Goal: Check status: Check status

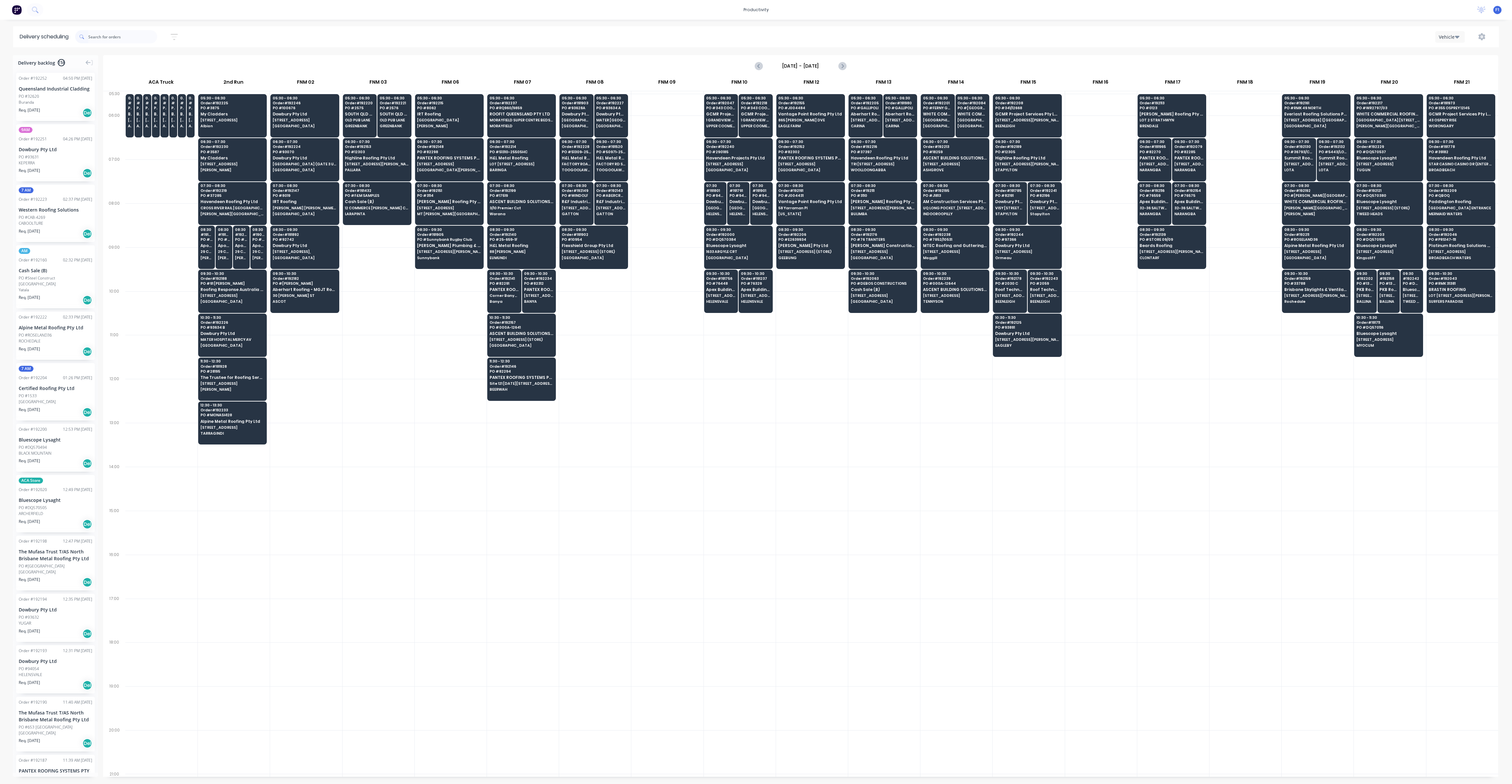
scroll to position [0, 0]
click at [1017, 209] on span "VISY [STREET_ADDRESS][PERSON_NAME]" at bounding box center [1010, 208] width 30 height 4
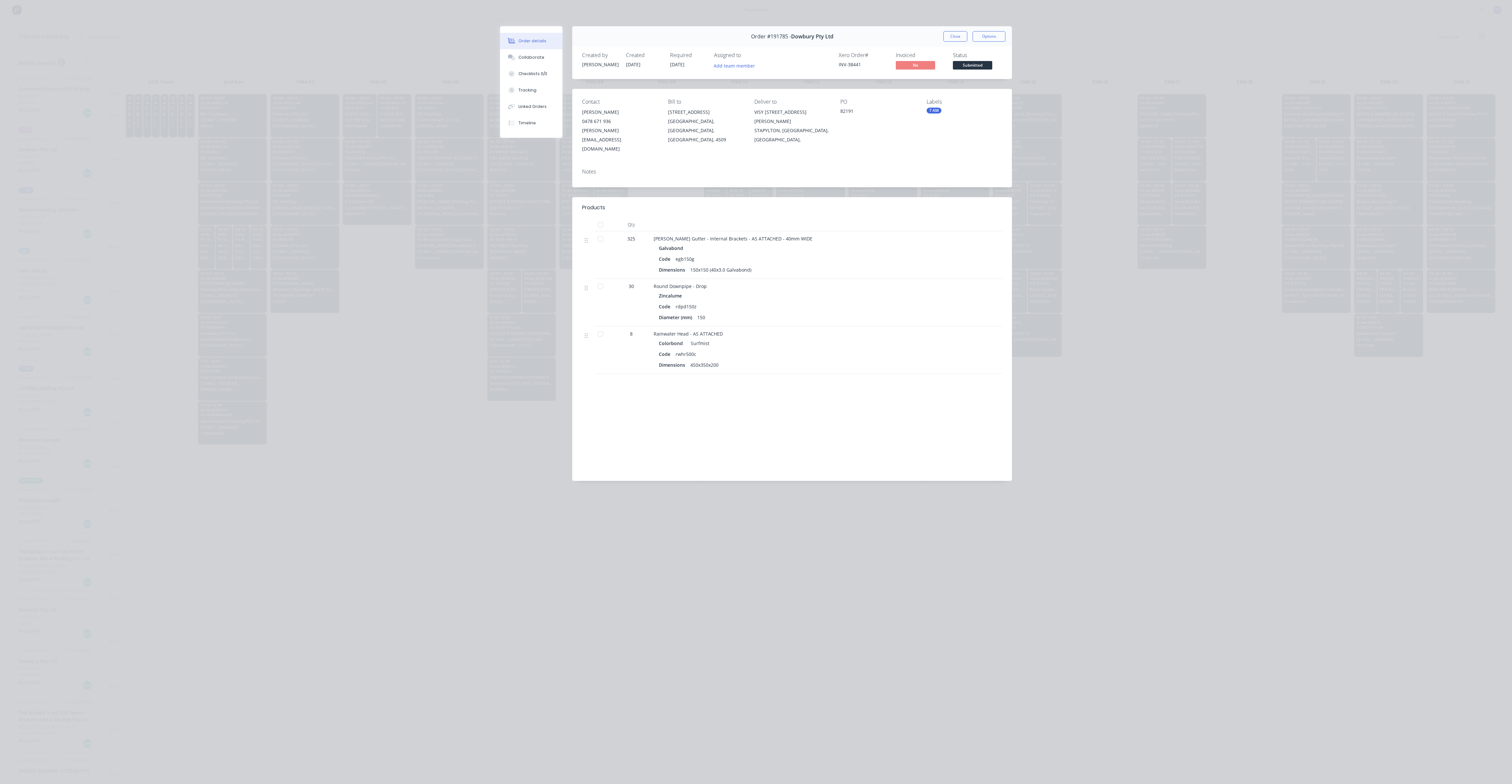
click at [960, 38] on button "Close" at bounding box center [955, 36] width 24 height 11
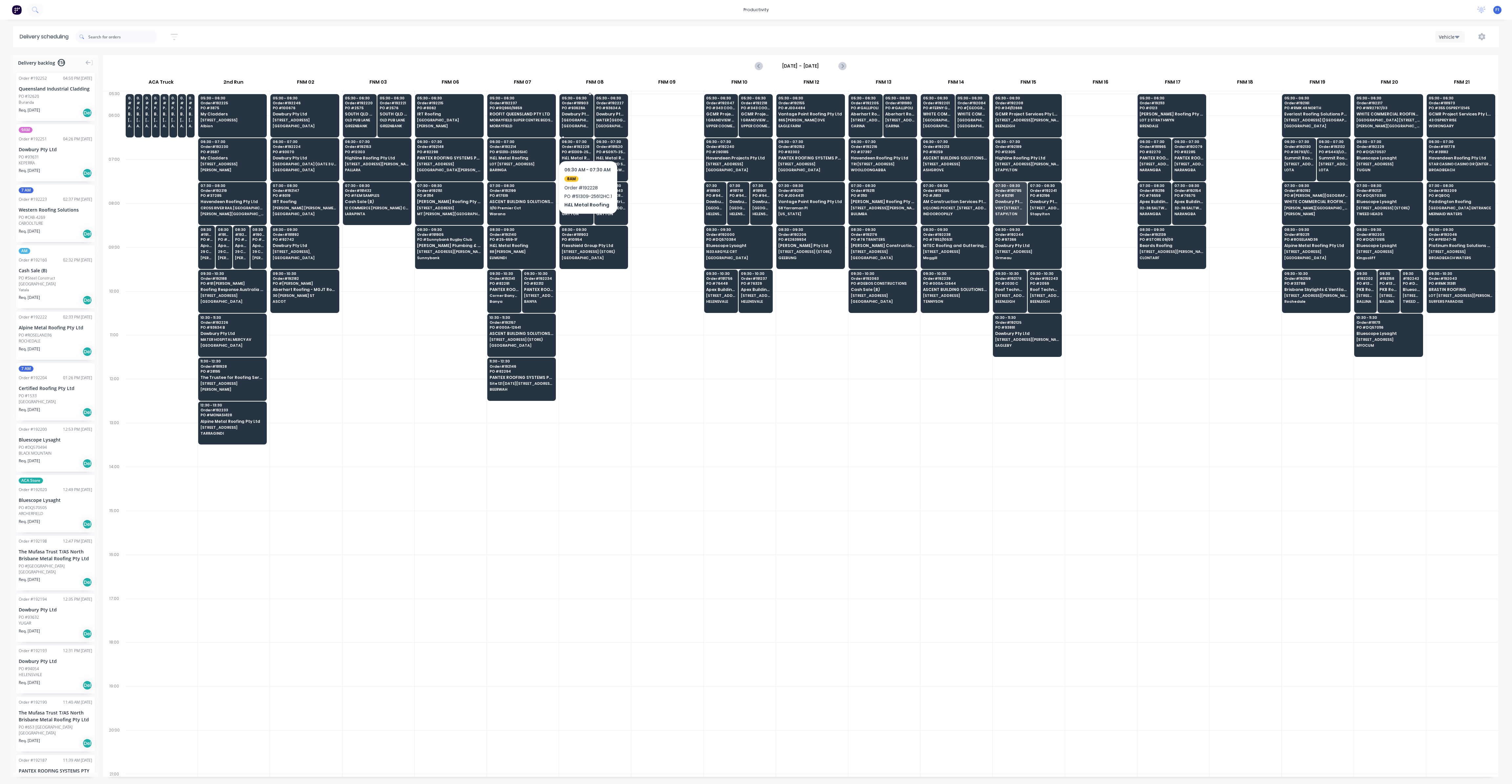
click at [584, 111] on div "05:30 - 06:30 Order # 191903 PO # 93628A Dowbury Pty Ltd [GEOGRAPHIC_DATA]" at bounding box center [576, 113] width 34 height 37
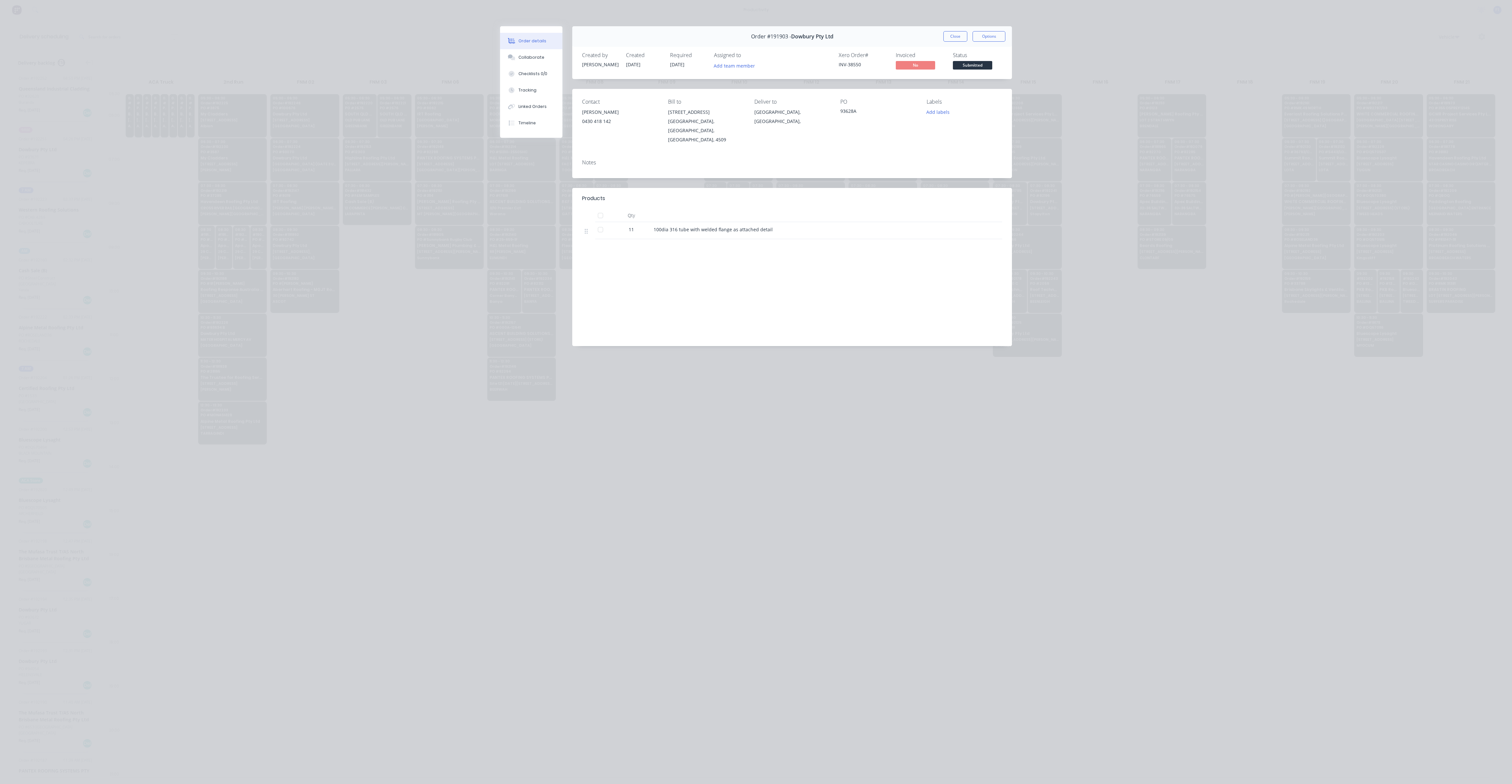
drag, startPoint x: 941, startPoint y: 38, endPoint x: 970, endPoint y: 40, distance: 29.1
click at [944, 38] on div "Order #191903 - Dowbury Pty Ltd Close Options" at bounding box center [792, 36] width 440 height 20
click at [960, 36] on button "Close" at bounding box center [955, 36] width 24 height 11
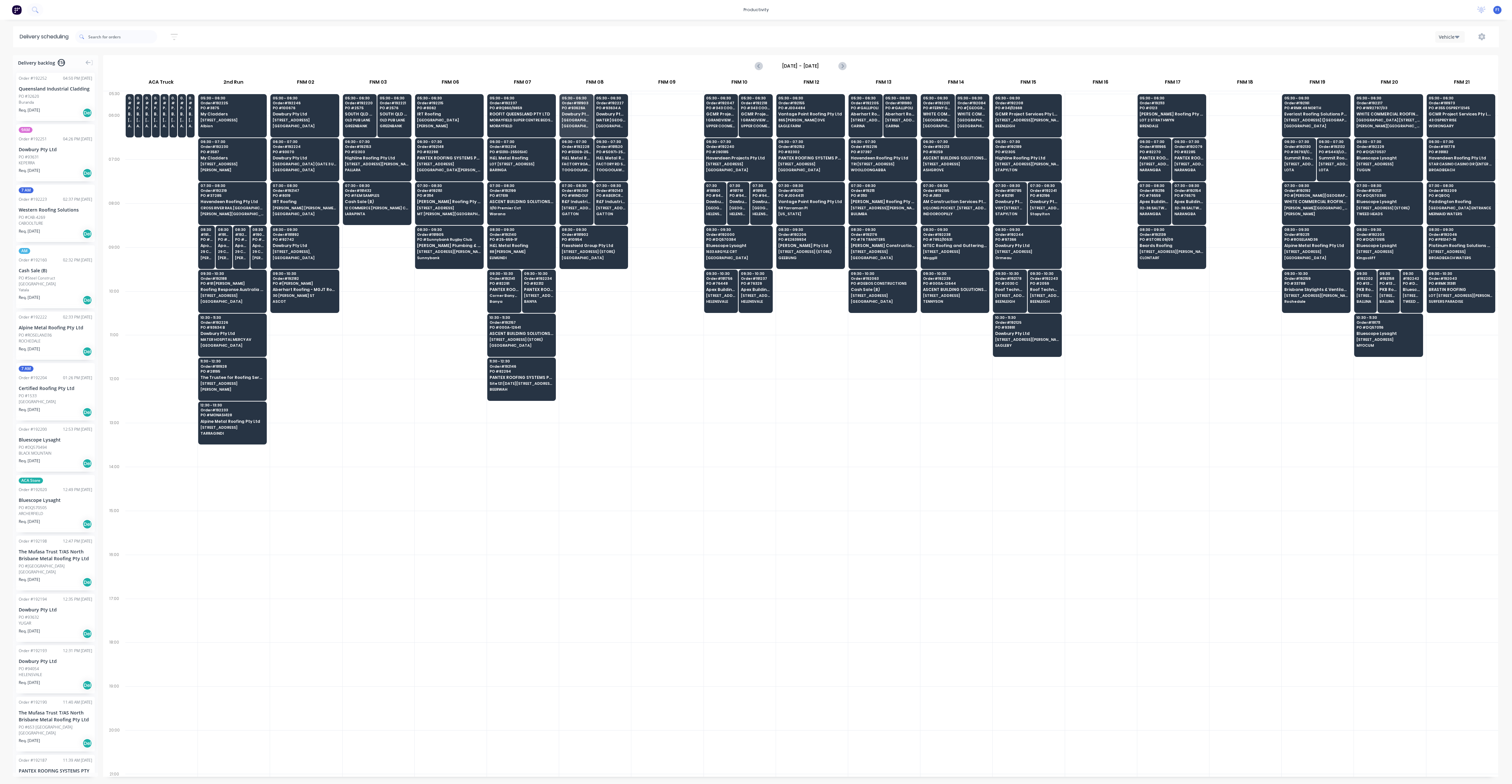
click at [810, 355] on div at bounding box center [811, 356] width 72 height 44
click at [589, 247] on div "08:30 - 09:30 Order # 191902 PO # 10954 Flexshield Group Pty Ltd [STREET_ADDRES…" at bounding box center [594, 244] width 68 height 37
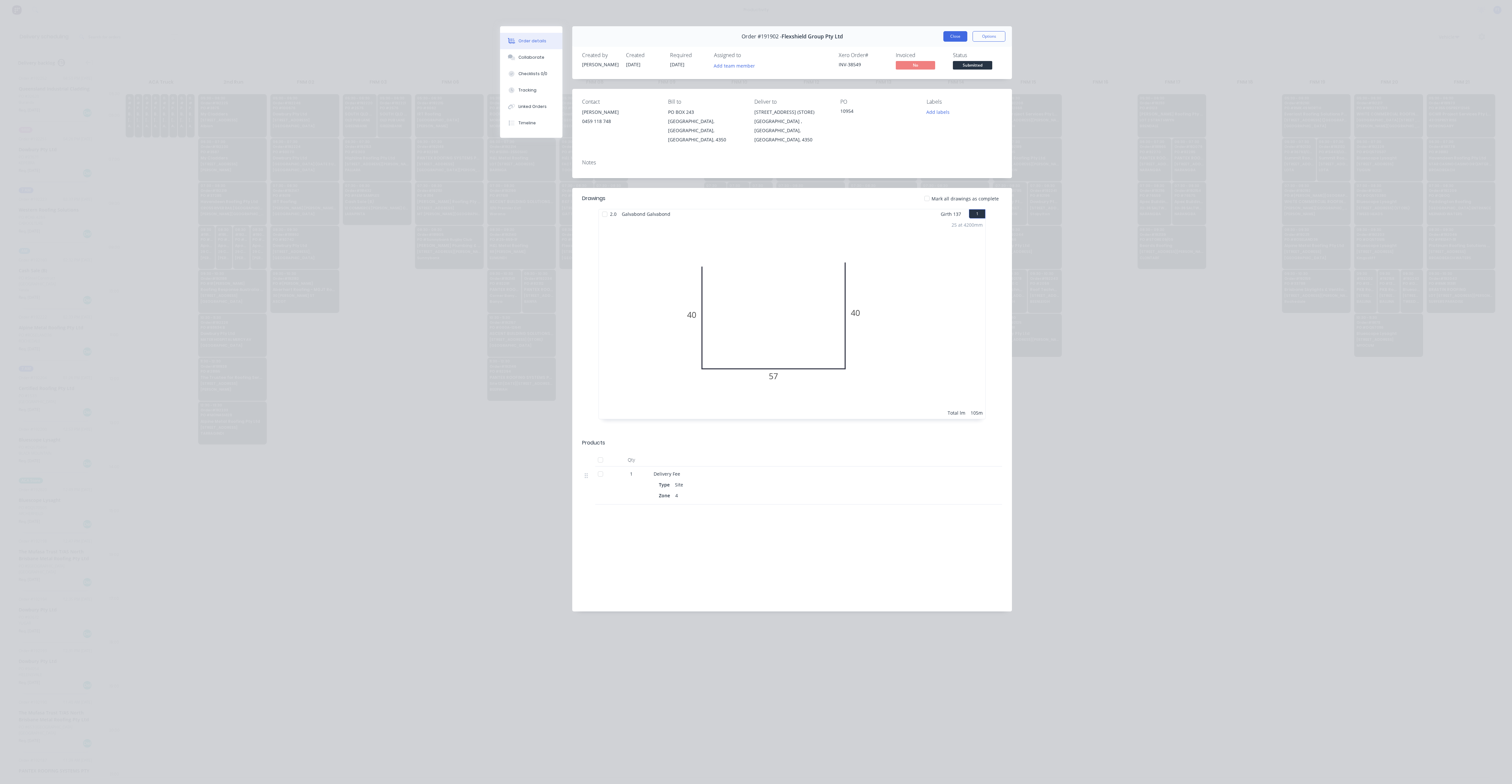
click at [963, 38] on button "Close" at bounding box center [955, 36] width 24 height 11
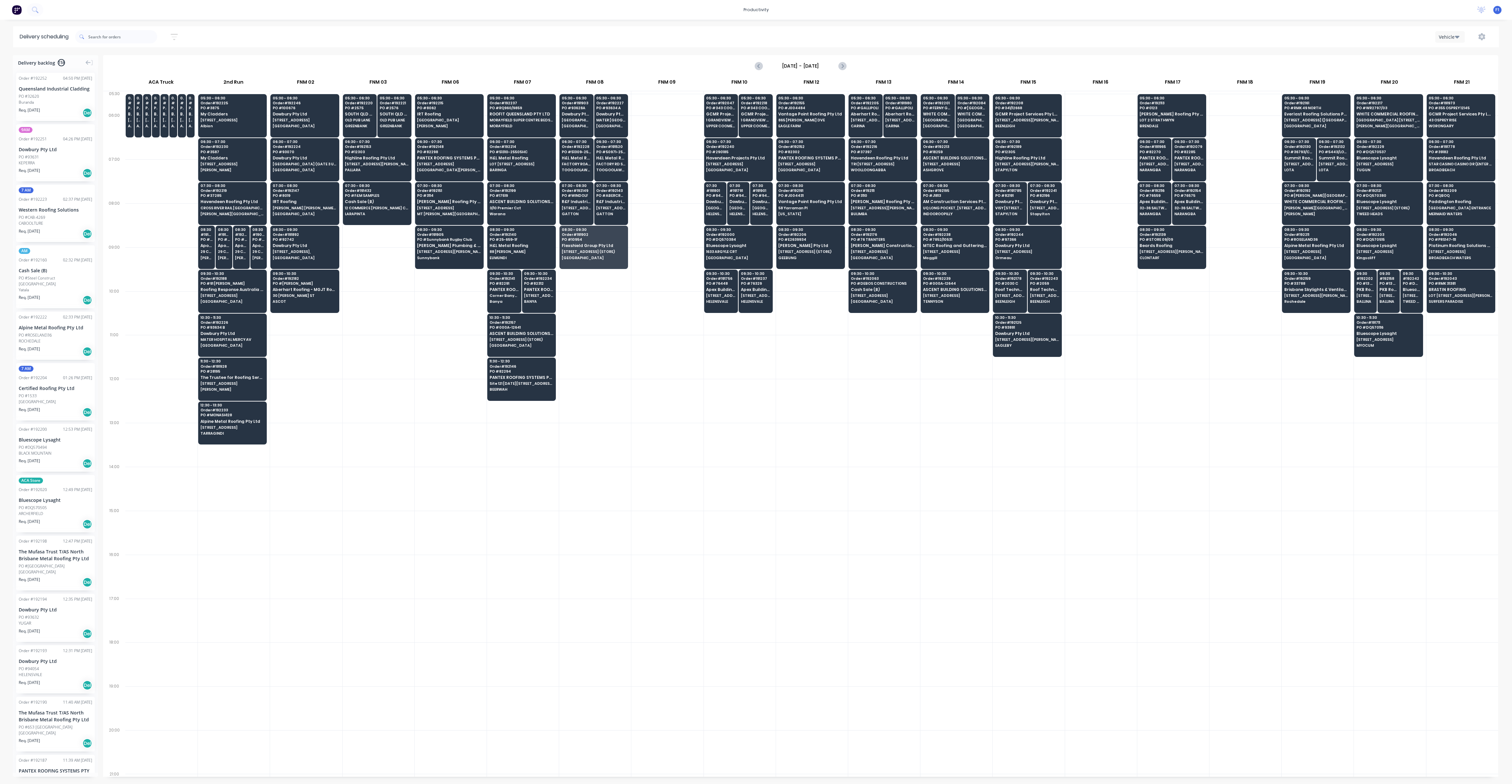
click at [679, 268] on div at bounding box center [667, 269] width 72 height 44
